Goal: Transaction & Acquisition: Purchase product/service

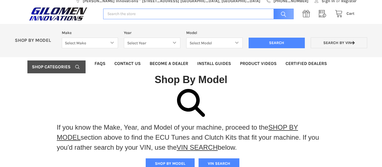
scroll to position [6, 0]
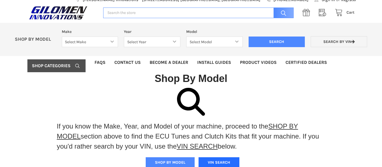
click at [224, 163] on button "VIN SEARCH" at bounding box center [218, 163] width 41 height 11
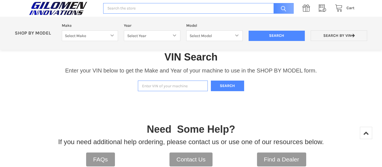
scroll to position [109, 0]
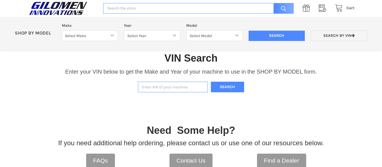
click at [145, 89] on input "Enter VIN of your machine" at bounding box center [173, 87] width 70 height 11
type input "4xarre992j8532775"
click at [220, 87] on button "Search" at bounding box center [228, 87] width 34 height 11
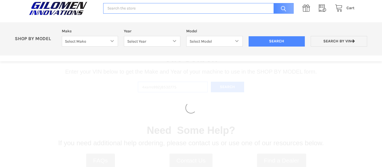
select select "330"
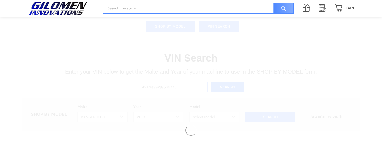
select select "332"
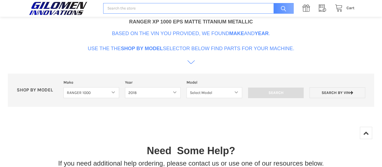
scroll to position [275, 0]
click at [236, 93] on select "Select Model Ranger 1000 XP Ranger 1000 Crew Ranger 1000 Northstar Ranger 1000 …" at bounding box center [214, 93] width 56 height 11
select select "110"
click at [186, 88] on select "Select Model Ranger 1000 XP Ranger 1000 Crew Ranger 1000 Northstar Ranger 1000 …" at bounding box center [214, 93] width 56 height 11
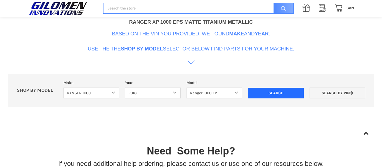
click at [262, 95] on input "Search" at bounding box center [276, 93] width 56 height 11
